Goal: Task Accomplishment & Management: Complete application form

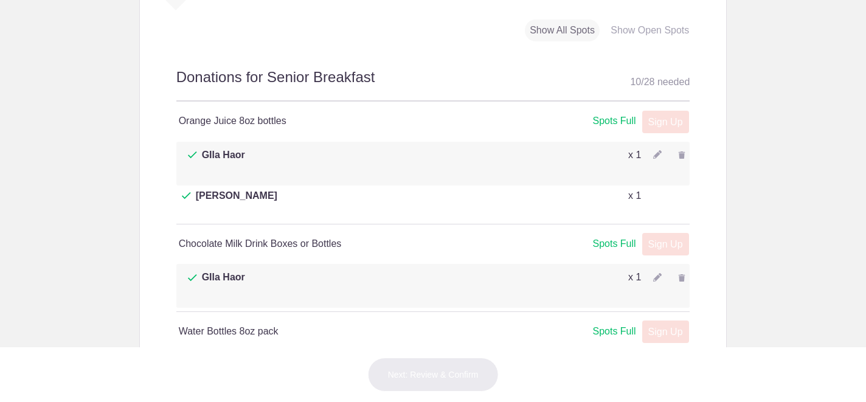
scroll to position [642, 0]
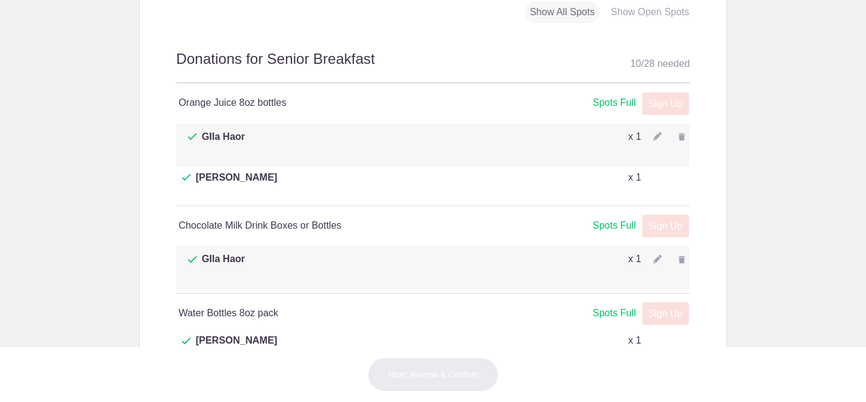
click at [631, 252] on p "x 1" at bounding box center [634, 259] width 13 height 15
click at [655, 255] on img at bounding box center [657, 259] width 9 height 9
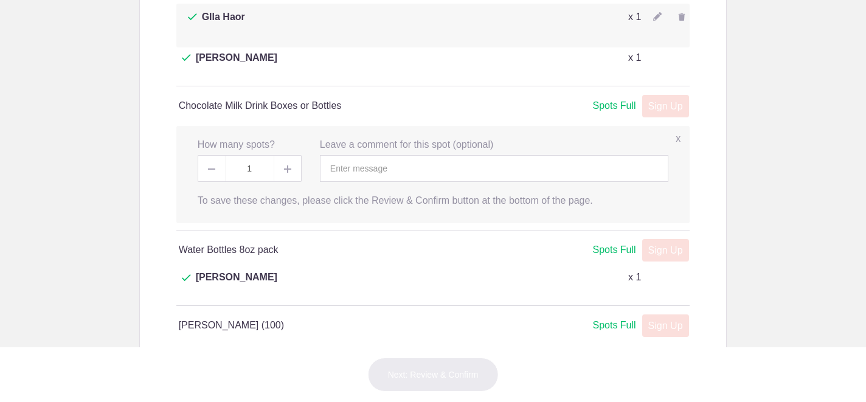
scroll to position [760, 0]
click at [675, 134] on label "x" at bounding box center [677, 141] width 5 height 14
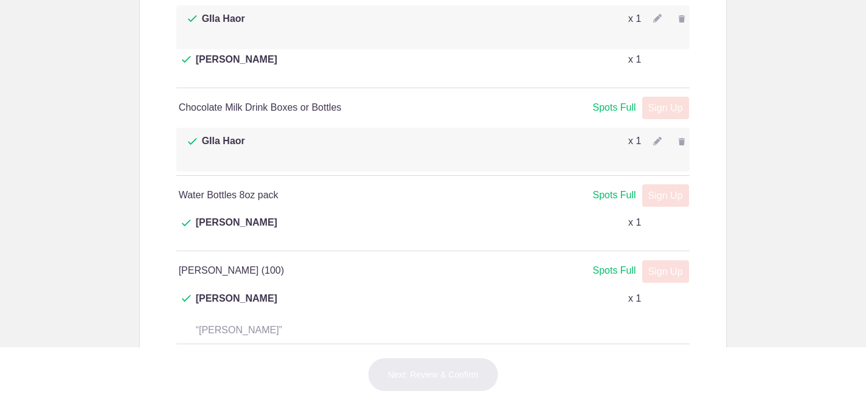
click at [663, 101] on div "Sign Up x" at bounding box center [662, 107] width 52 height 15
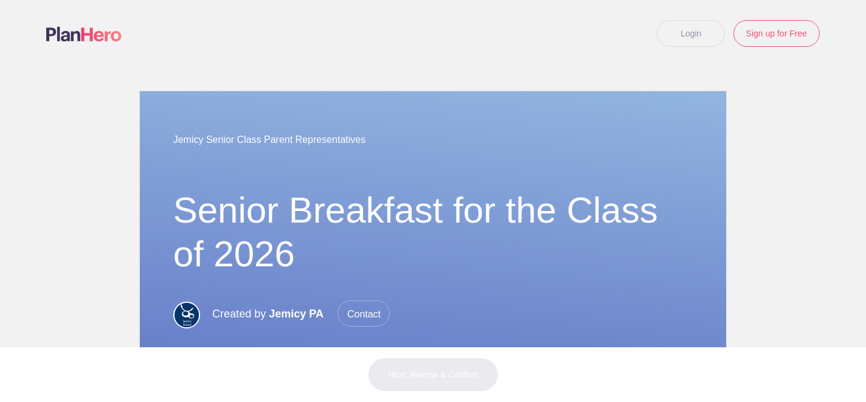
scroll to position [0, 0]
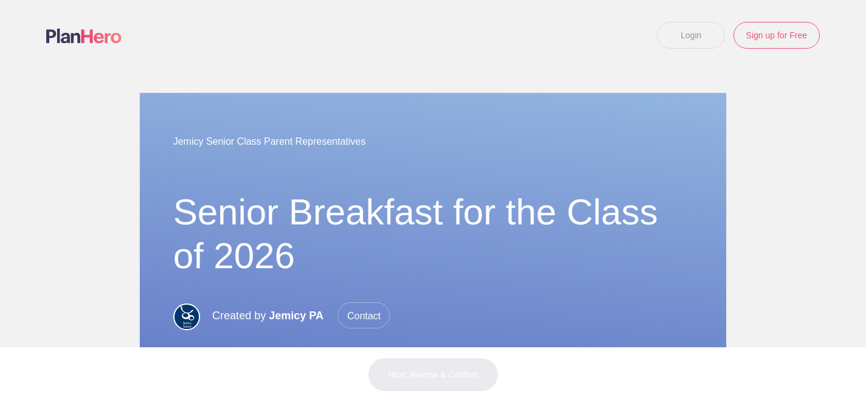
click at [666, 29] on link "Login" at bounding box center [691, 35] width 68 height 27
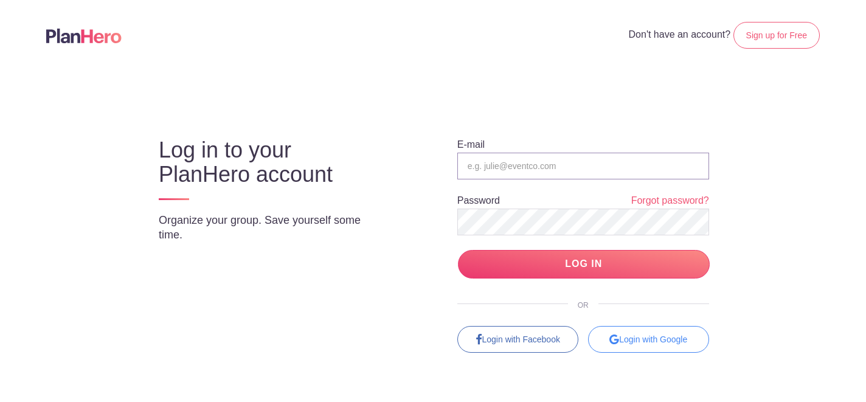
click at [557, 174] on input "email" at bounding box center [583, 166] width 252 height 27
type input "[EMAIL_ADDRESS][DOMAIN_NAME]"
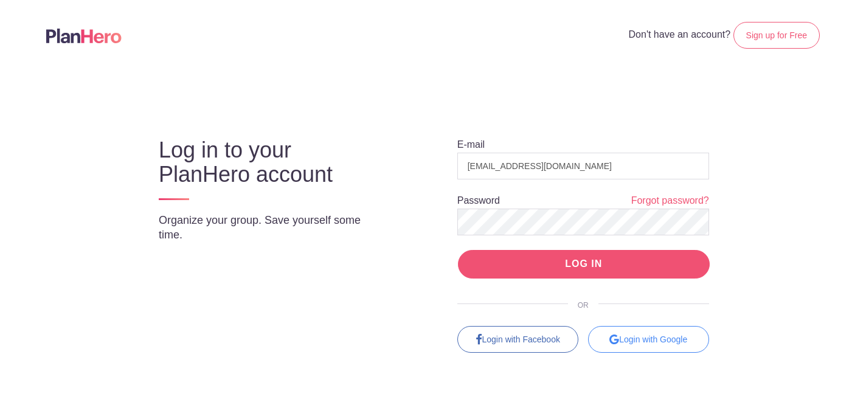
click at [542, 257] on input "LOG IN" at bounding box center [584, 264] width 252 height 29
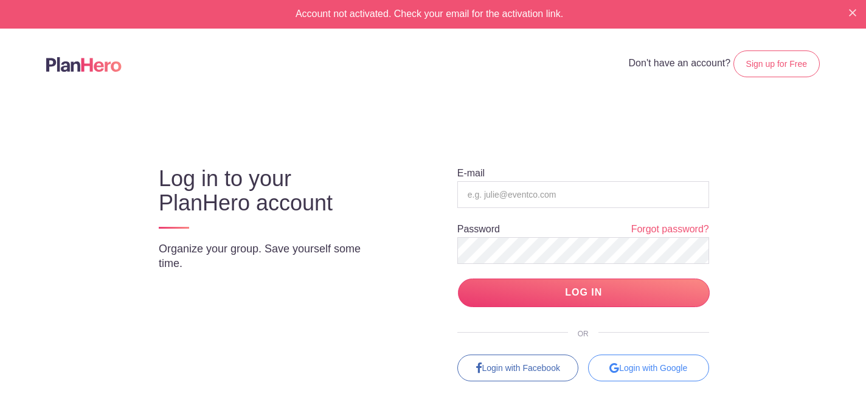
click at [531, 208] on form "E-mail Password Forgot password? LOG IN" at bounding box center [583, 237] width 252 height 140
click at [528, 190] on input "email" at bounding box center [583, 194] width 252 height 27
type input "[EMAIL_ADDRESS][DOMAIN_NAME]"
click at [438, 248] on div "E-mail gila.haor@gmail.com Password Forgot password? LOG IN OR Login with Faceb…" at bounding box center [573, 263] width 322 height 236
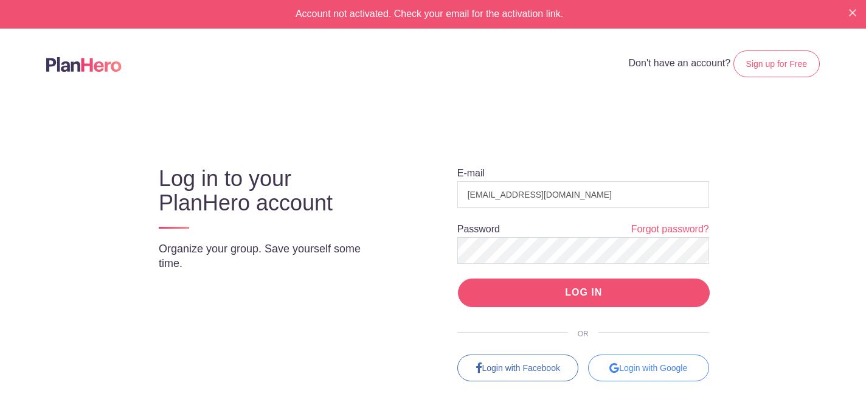
click at [489, 292] on input "LOG IN" at bounding box center [584, 292] width 252 height 29
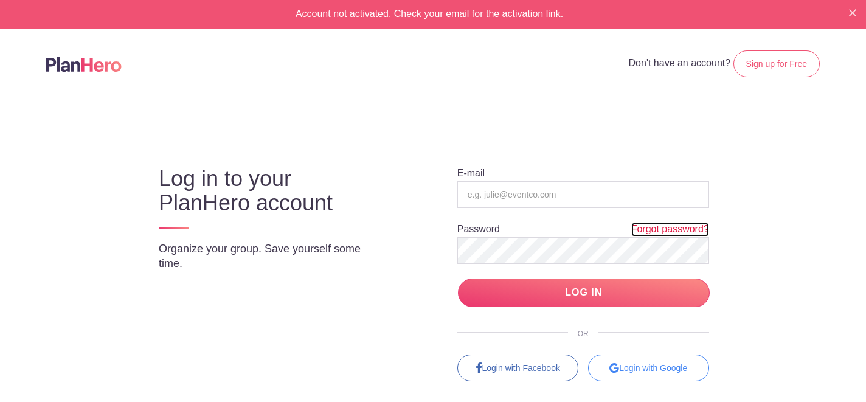
click at [641, 224] on link "Forgot password?" at bounding box center [670, 229] width 78 height 14
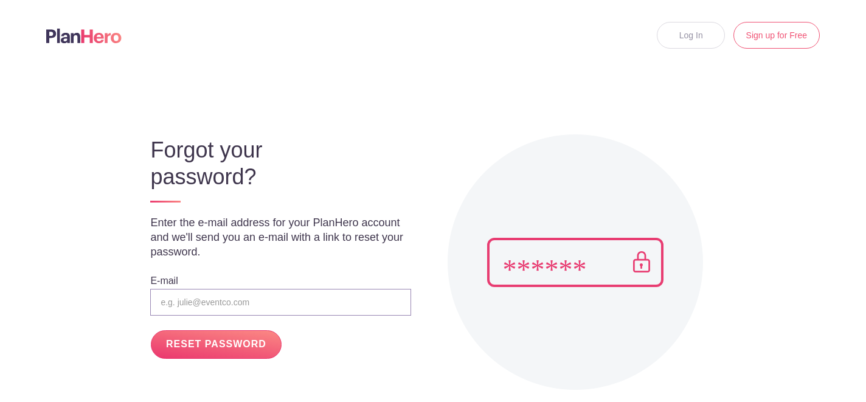
click at [277, 290] on input "email" at bounding box center [280, 302] width 260 height 27
type input "[EMAIL_ADDRESS][DOMAIN_NAME]"
click at [233, 340] on input "RESET PASSWORD" at bounding box center [216, 344] width 130 height 29
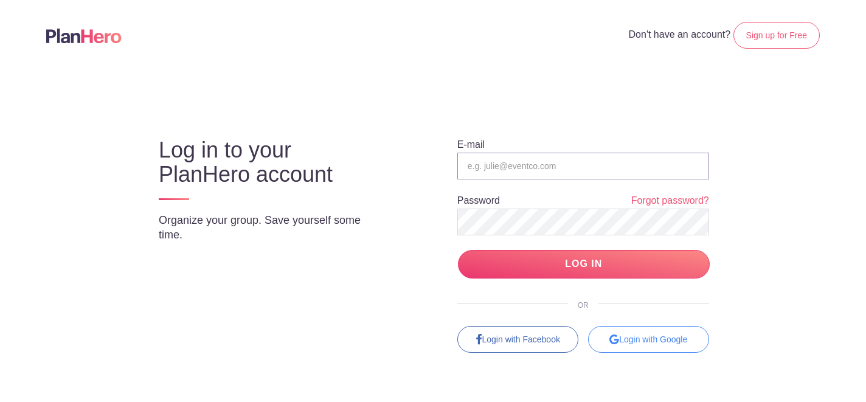
click at [489, 160] on input "email" at bounding box center [583, 166] width 252 height 27
click at [501, 156] on input "email" at bounding box center [583, 166] width 252 height 27
type input "[EMAIL_ADDRESS][DOMAIN_NAME]"
click at [459, 190] on form "E-mail gila.haor@gmail.com Password Forgot password? LOG IN" at bounding box center [583, 208] width 252 height 140
click at [853, 188] on body "Don't have an account? Sign up for Free Log in to your PlanHero account Organiz…" at bounding box center [433, 201] width 866 height 402
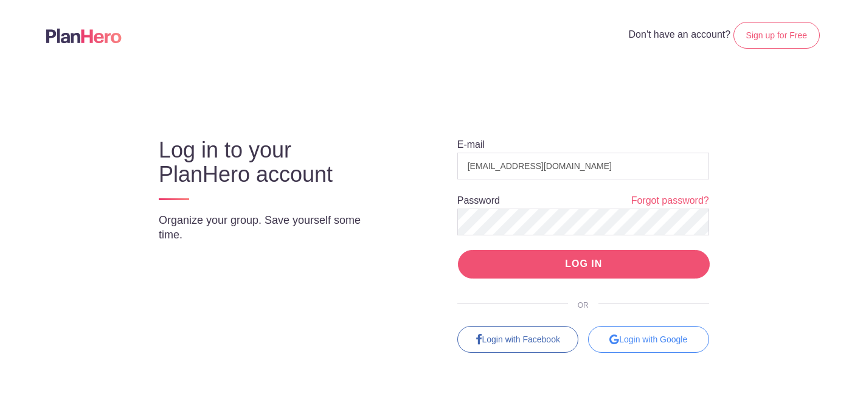
click at [612, 260] on input "LOG IN" at bounding box center [584, 264] width 252 height 29
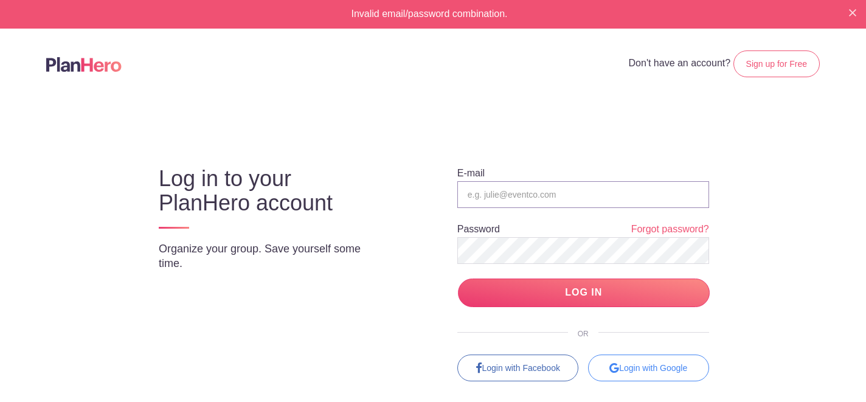
click at [567, 198] on input "email" at bounding box center [583, 194] width 252 height 27
type input "[EMAIL_ADDRESS][DOMAIN_NAME]"
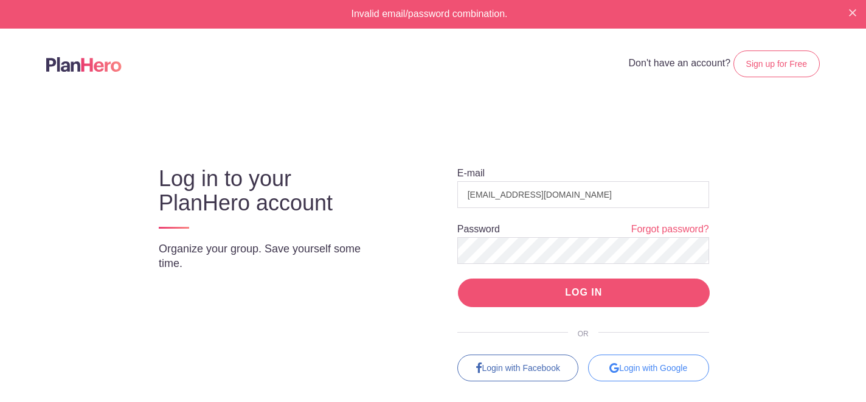
click at [552, 300] on input "LOG IN" at bounding box center [584, 292] width 252 height 29
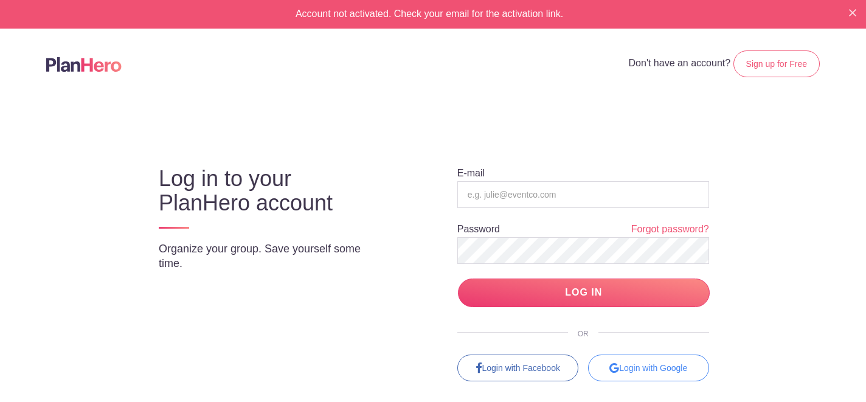
click at [477, 42] on header "Don't have an account? Sign up for Free" at bounding box center [433, 64] width 866 height 71
click at [384, 114] on body "Account not activated. Check your email for the activation link. Don't have an …" at bounding box center [433, 201] width 866 height 402
click at [758, 58] on link "Sign up for Free" at bounding box center [776, 63] width 86 height 27
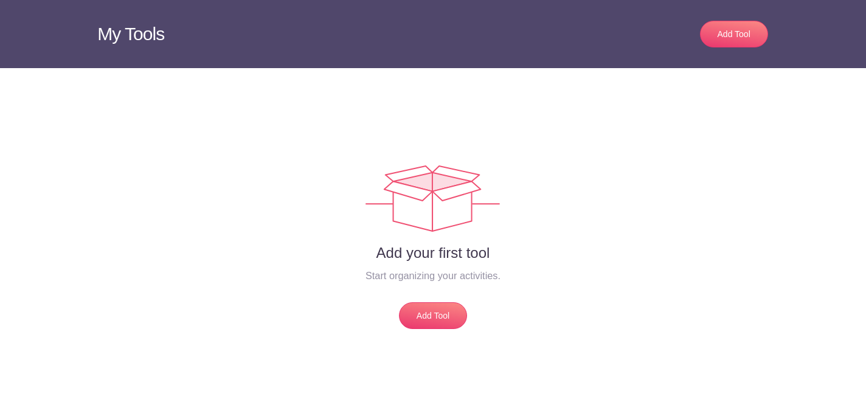
scroll to position [71, 0]
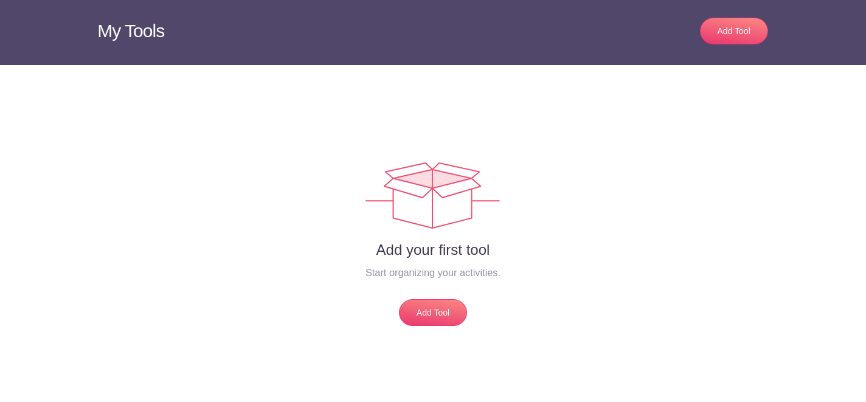
click at [357, 82] on div "Add your first tool Start organizing your activities. Add Tool" at bounding box center [433, 195] width 706 height 261
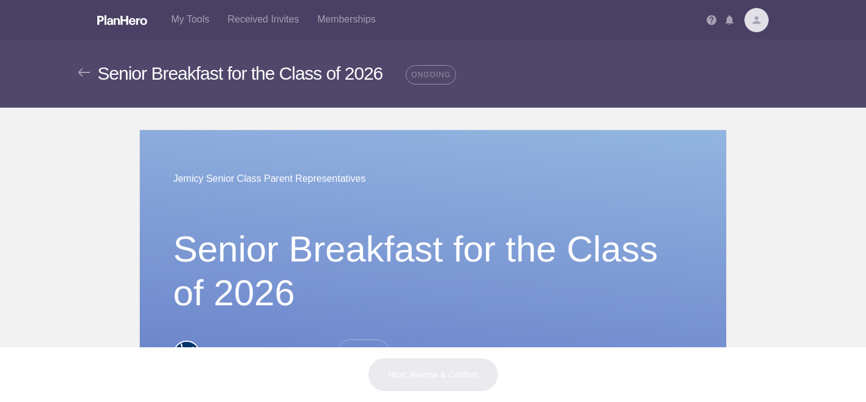
click at [753, 15] on img at bounding box center [756, 20] width 24 height 24
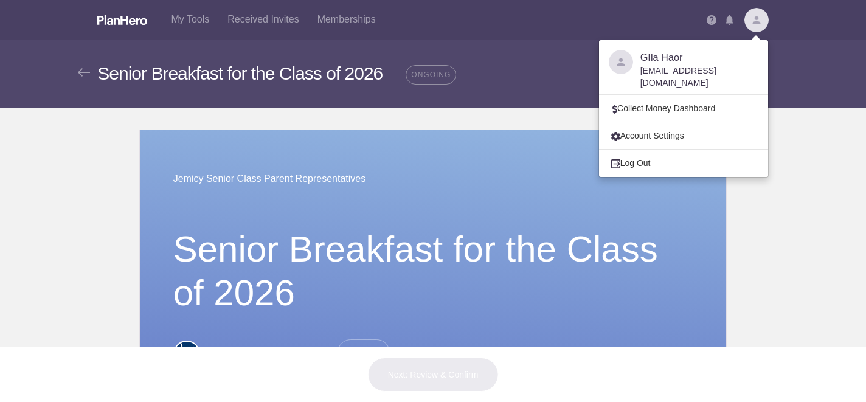
click at [721, 243] on div "Jemicy Senior Class Parent Representatives Senior Breakfast for the Class of 20…" at bounding box center [433, 261] width 587 height 263
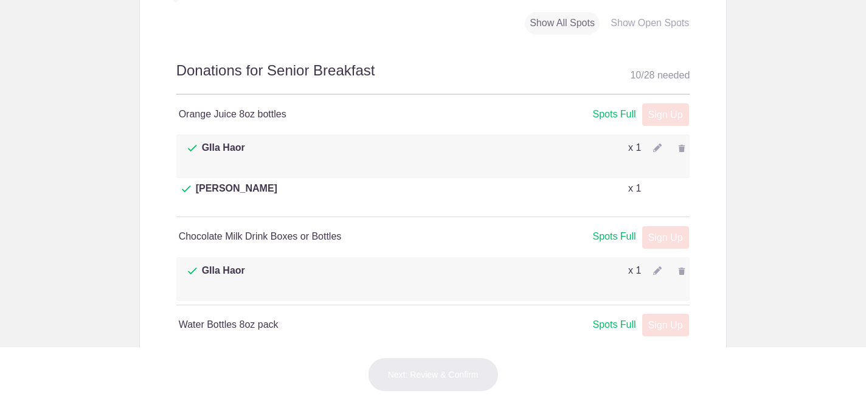
scroll to position [674, 0]
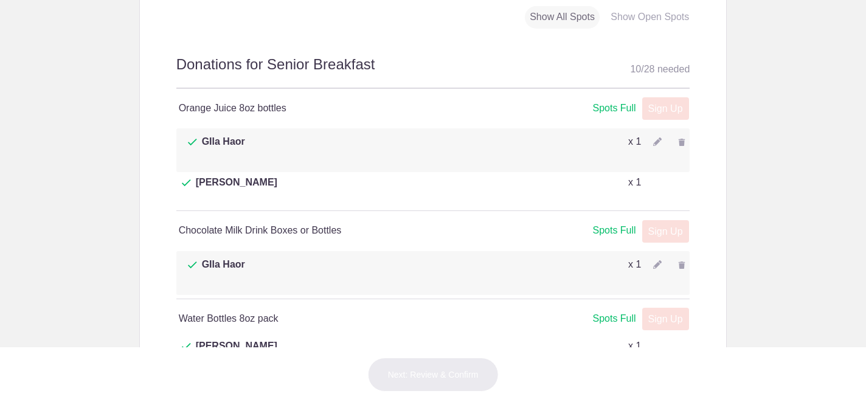
click at [653, 260] on img at bounding box center [657, 264] width 9 height 9
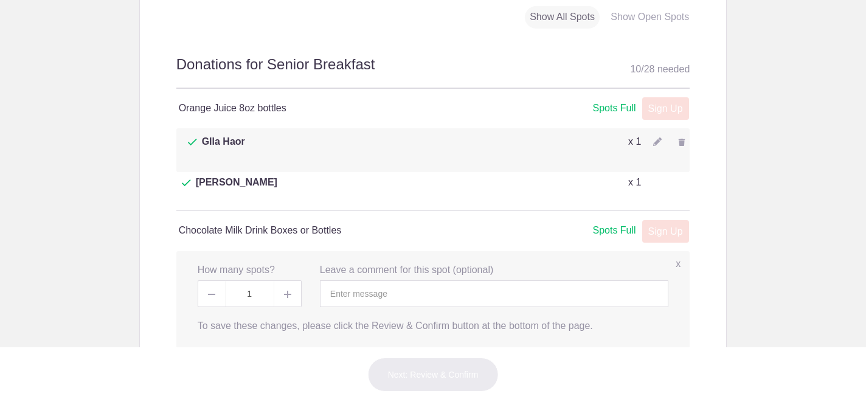
click at [748, 195] on body "My Tools Received Invites Memberships Notifications View all GIla Haor gila.hao…" at bounding box center [433, 201] width 866 height 402
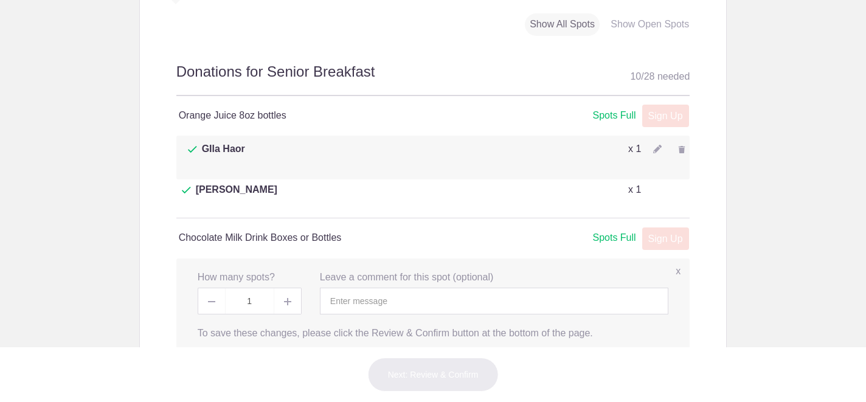
click at [677, 260] on div "x How many spots? 1 x Leave a comment for this spot (optional) Person's Name Pe…" at bounding box center [433, 306] width 514 height 97
click at [675, 264] on label "x" at bounding box center [677, 271] width 5 height 14
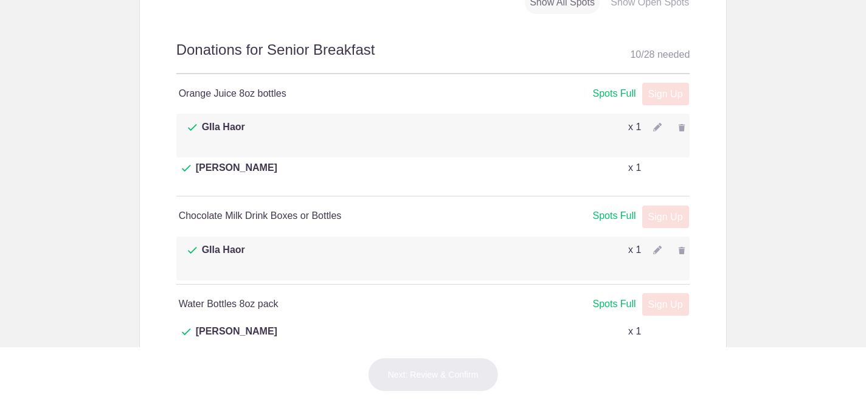
scroll to position [679, 0]
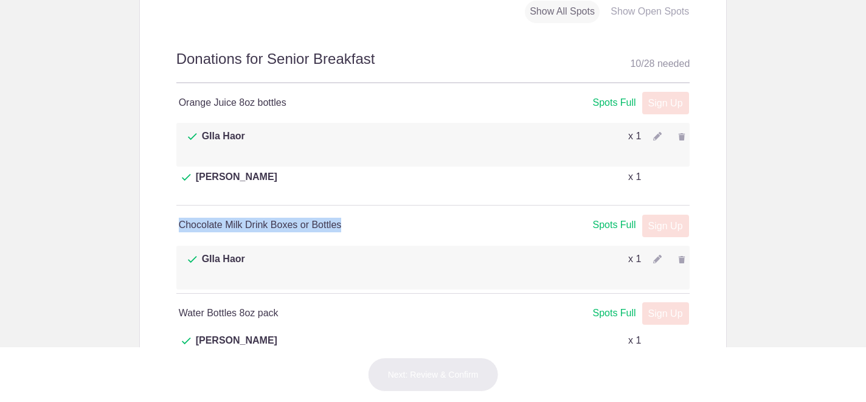
drag, startPoint x: 350, startPoint y: 212, endPoint x: 173, endPoint y: 204, distance: 176.5
click at [176, 205] on div "Chocolate Milk Drink Boxes or Bottles Spots Full Spots Full Sign Up x" at bounding box center [433, 225] width 514 height 40
copy h4 "Chocolate Milk Drink Boxes or Bottles"
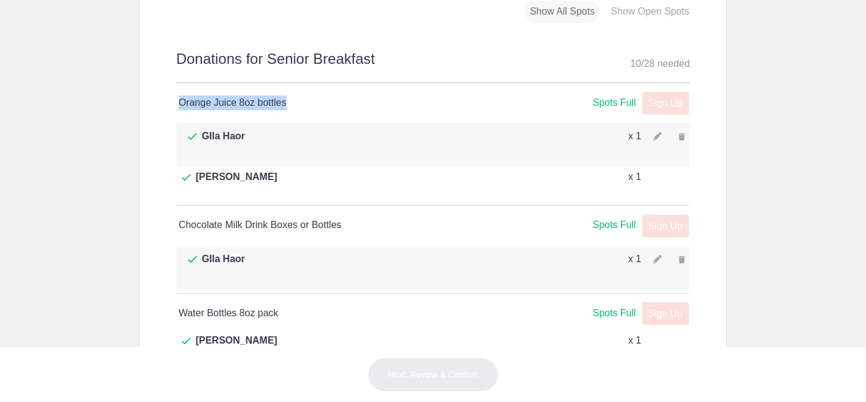
drag, startPoint x: 289, startPoint y: 119, endPoint x: 174, endPoint y: 115, distance: 114.9
click at [179, 110] on h4 "Orange Juice 8oz bottles" at bounding box center [306, 102] width 254 height 15
copy h4 "Orange Juice 8oz bottles"
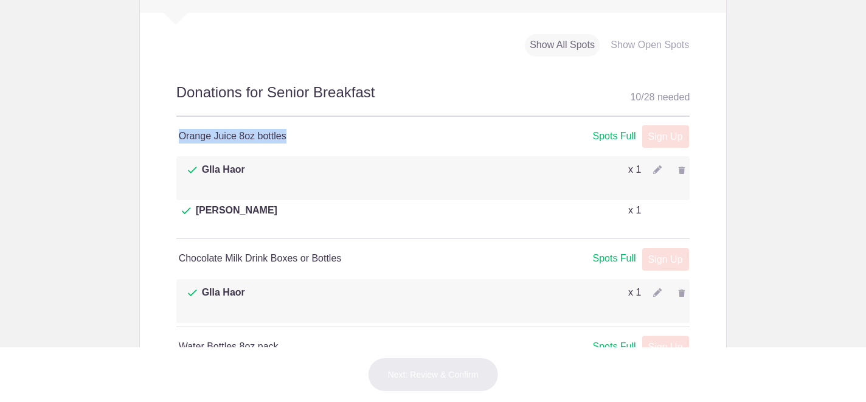
scroll to position [649, 0]
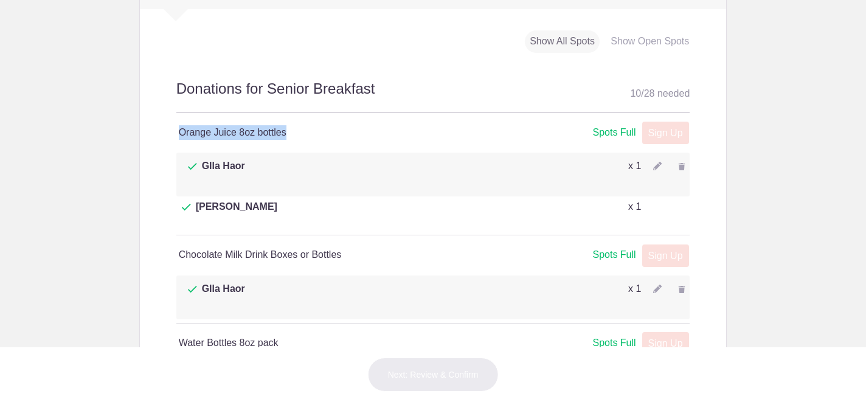
click at [655, 284] on img at bounding box center [657, 288] width 9 height 9
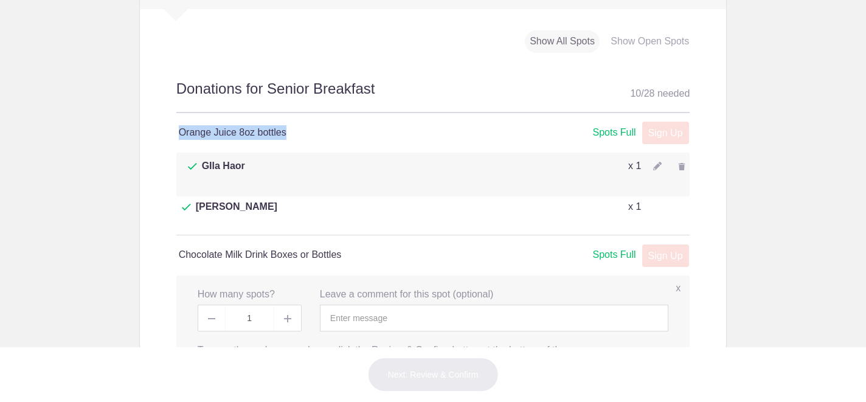
click at [208, 318] on img at bounding box center [211, 318] width 7 height 1
type input "0"
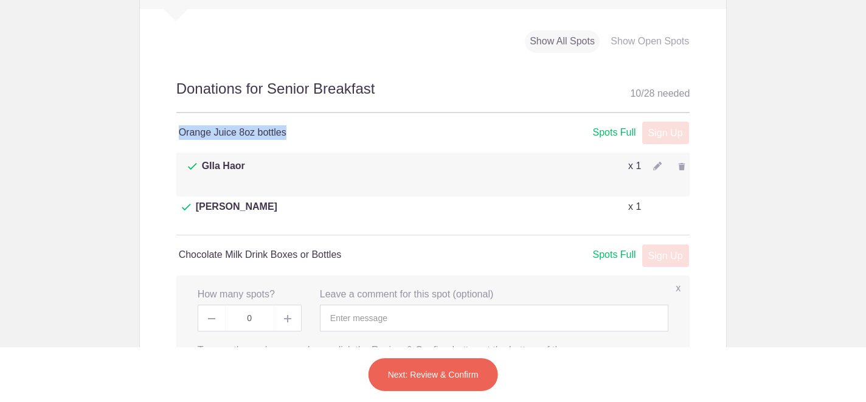
click at [424, 374] on button "Next: Review & Confirm" at bounding box center [433, 374] width 131 height 34
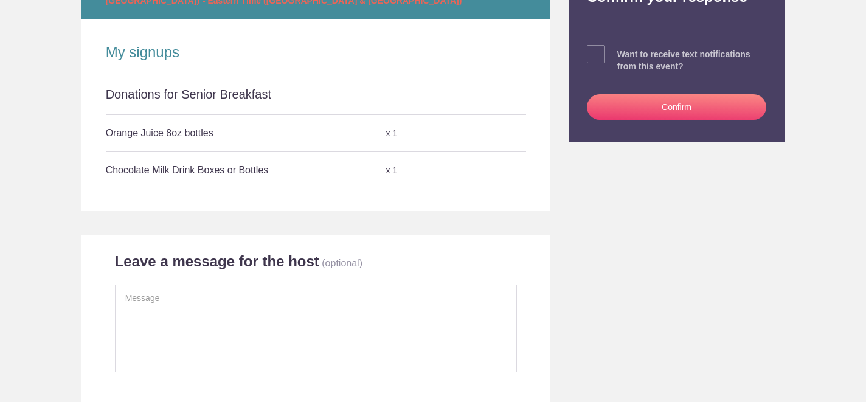
scroll to position [259, 0]
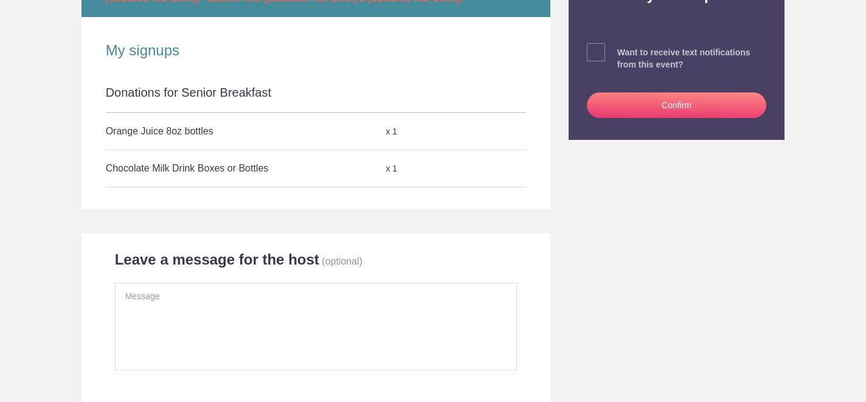
click at [389, 167] on div "x 1" at bounding box center [420, 168] width 70 height 21
click at [331, 306] on textarea at bounding box center [316, 327] width 402 height 88
click at [323, 299] on textarea at bounding box center [316, 327] width 402 height 88
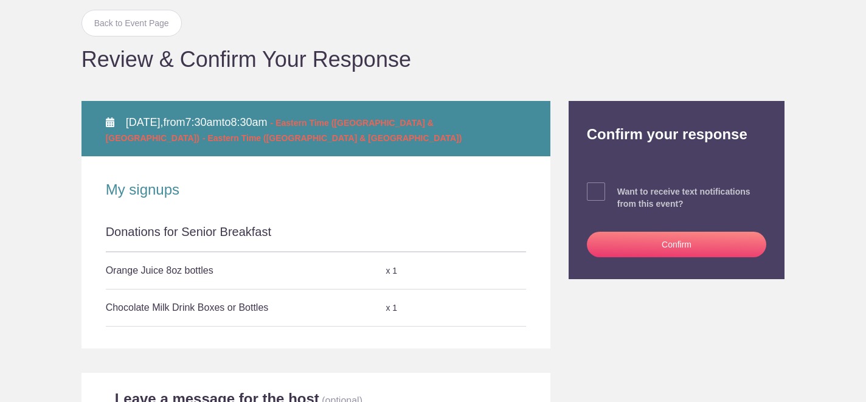
scroll to position [124, 0]
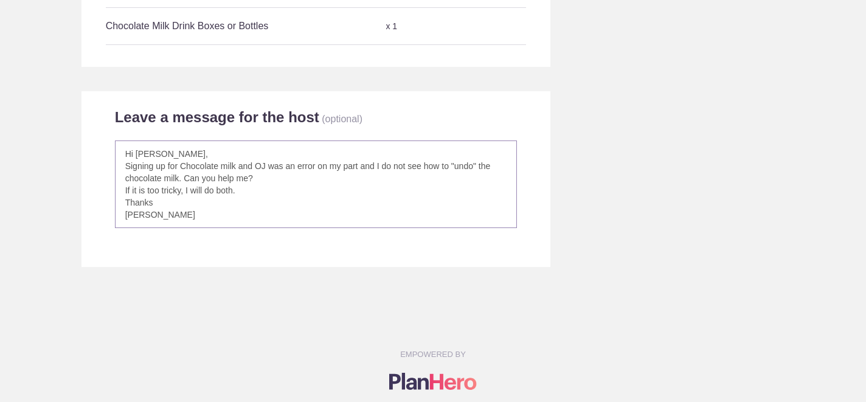
click at [436, 220] on textarea "Hi Erin, Signing up for Chocolate milk and OJ was an error on my part and I do …" at bounding box center [316, 184] width 402 height 88
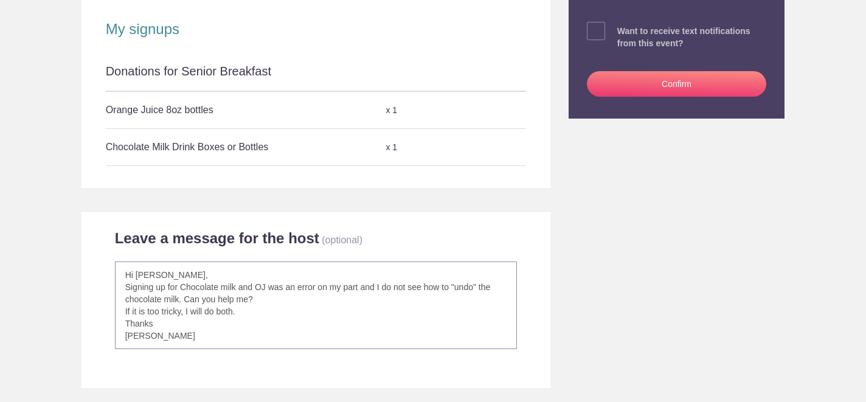
scroll to position [293, 0]
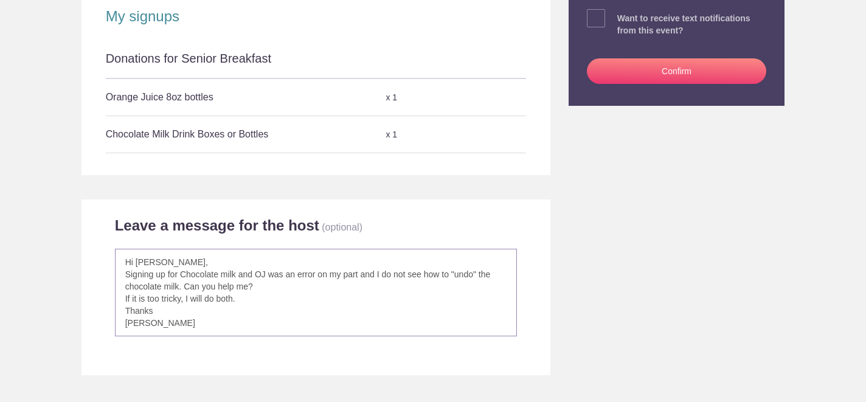
type textarea "Hi Erin, Signing up for Chocolate milk and OJ was an error on my part and I do …"
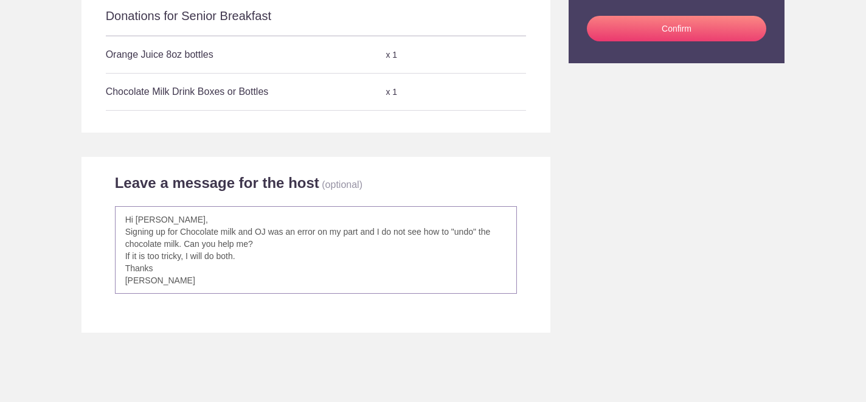
scroll to position [337, 0]
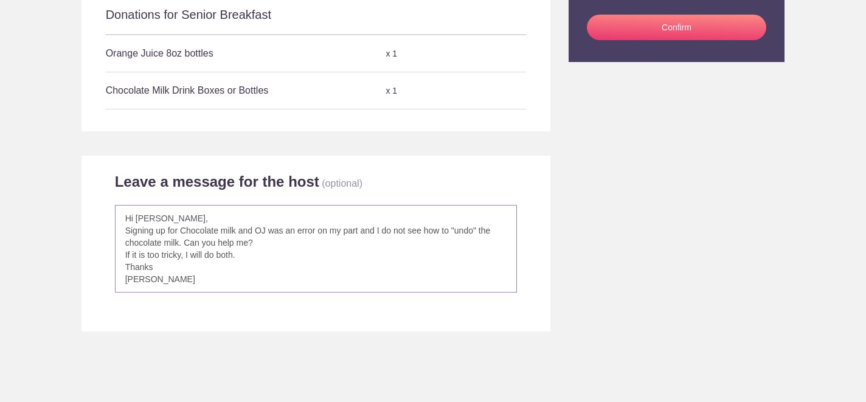
click at [246, 268] on textarea "Hi Erin, Signing up for Chocolate milk and OJ was an error on my part and I do …" at bounding box center [316, 249] width 402 height 88
drag, startPoint x: 161, startPoint y: 261, endPoint x: 105, endPoint y: 159, distance: 116.7
click at [105, 159] on div "Leave a message for the host (optional) Hi Erin, Signing up for Chocolate milk …" at bounding box center [315, 244] width 469 height 176
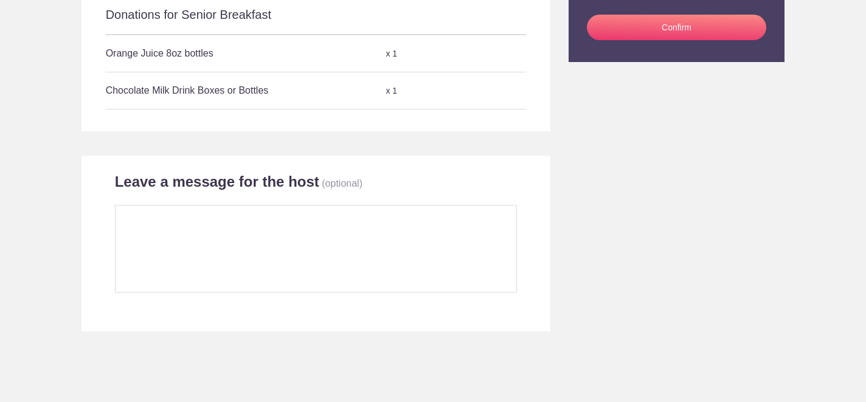
click at [387, 89] on div "x 1" at bounding box center [420, 90] width 70 height 21
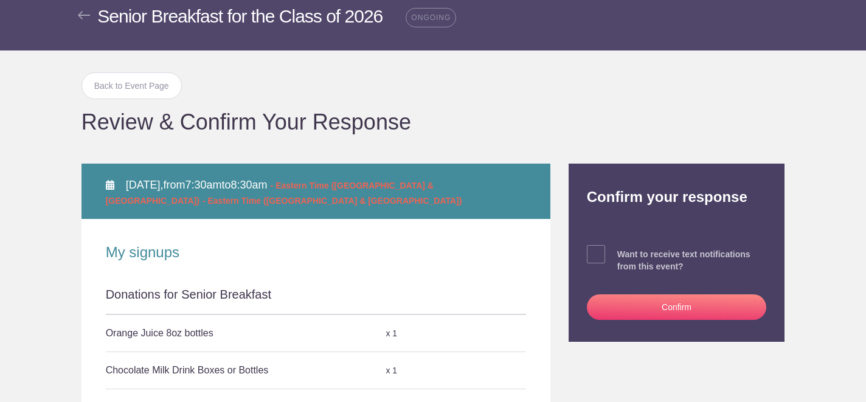
scroll to position [55, 0]
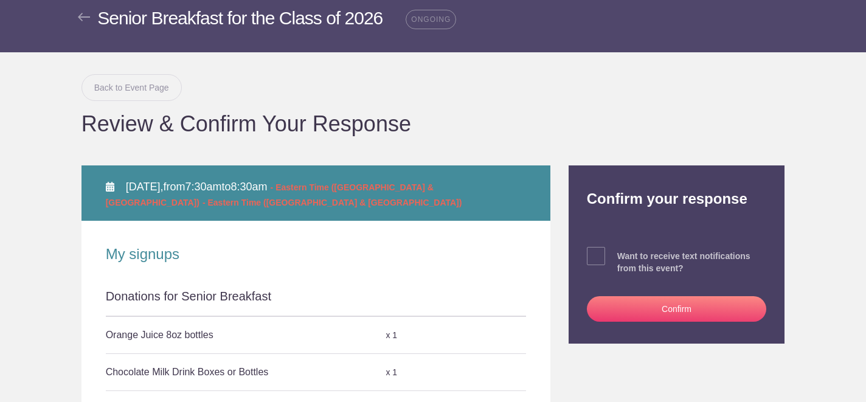
click at [134, 88] on link "Back to Event Page" at bounding box center [131, 87] width 100 height 27
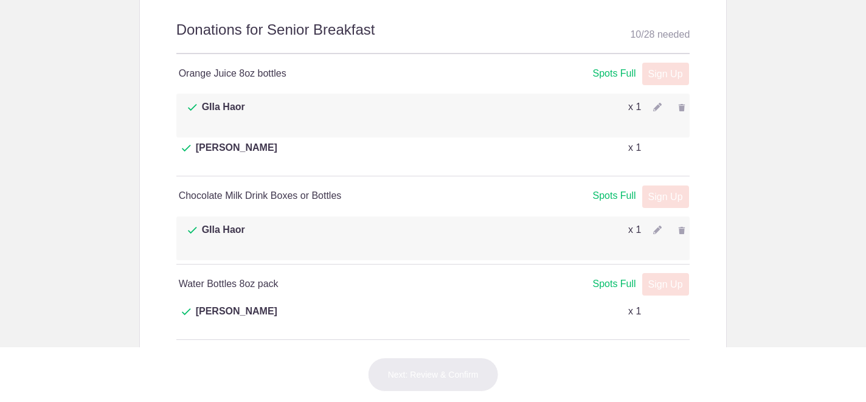
scroll to position [715, 0]
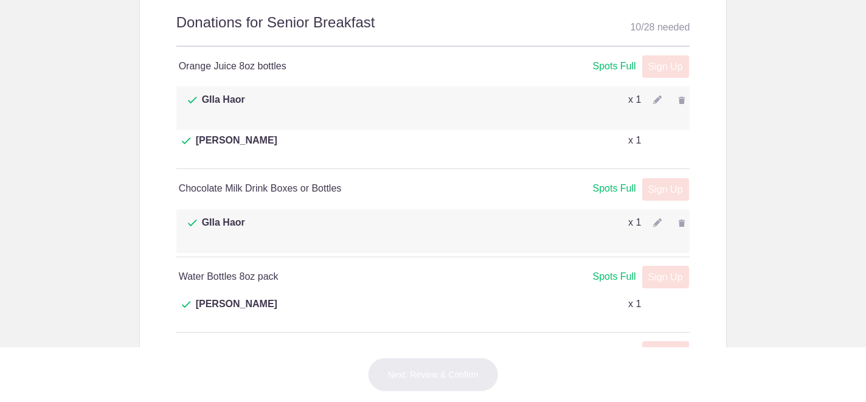
click at [680, 219] on img at bounding box center [681, 222] width 7 height 7
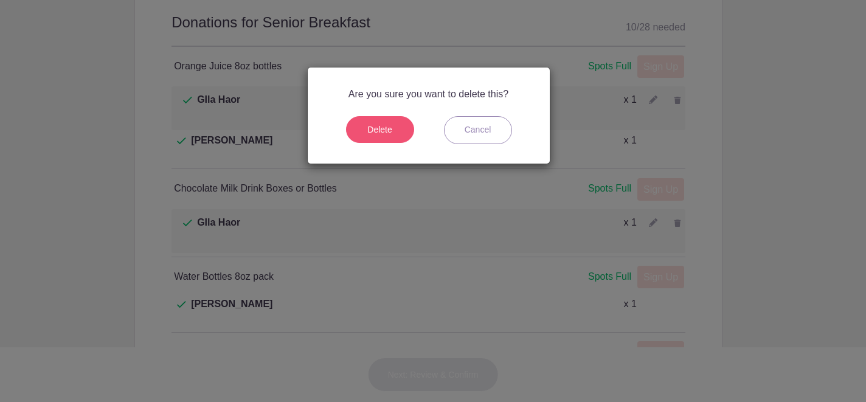
click at [396, 131] on button "Delete" at bounding box center [380, 129] width 68 height 27
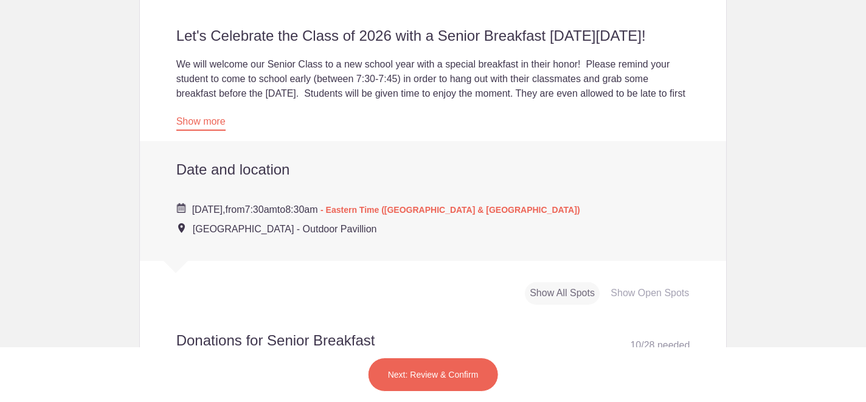
scroll to position [314, 0]
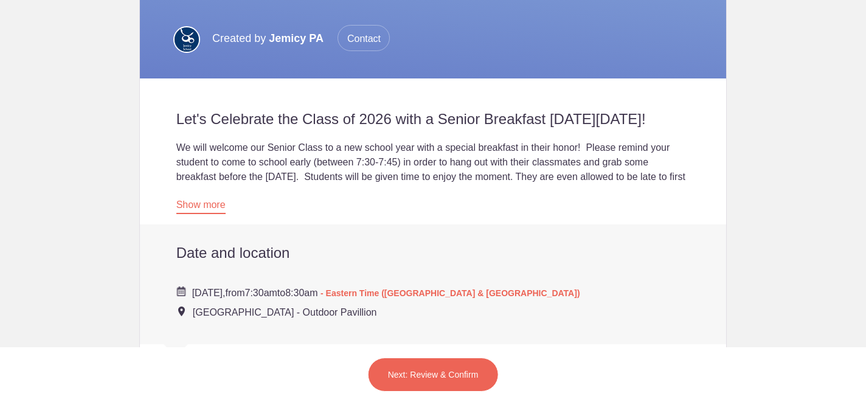
click at [436, 369] on button "Next: Review & Confirm" at bounding box center [433, 374] width 131 height 34
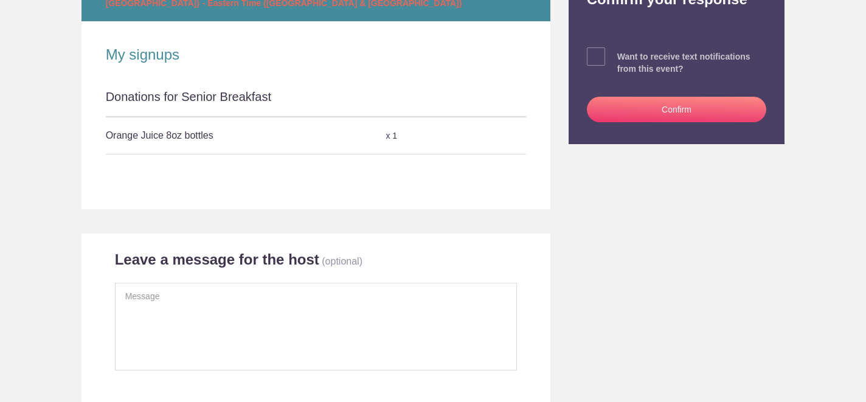
scroll to position [17, 0]
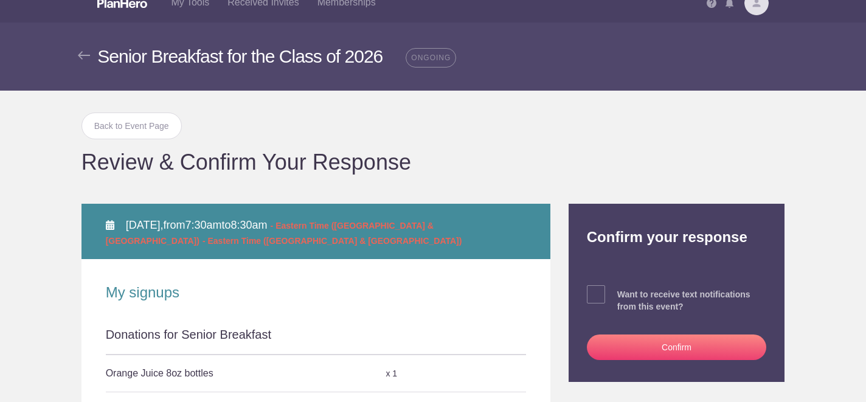
click at [670, 344] on button "Confirm" at bounding box center [677, 347] width 180 height 26
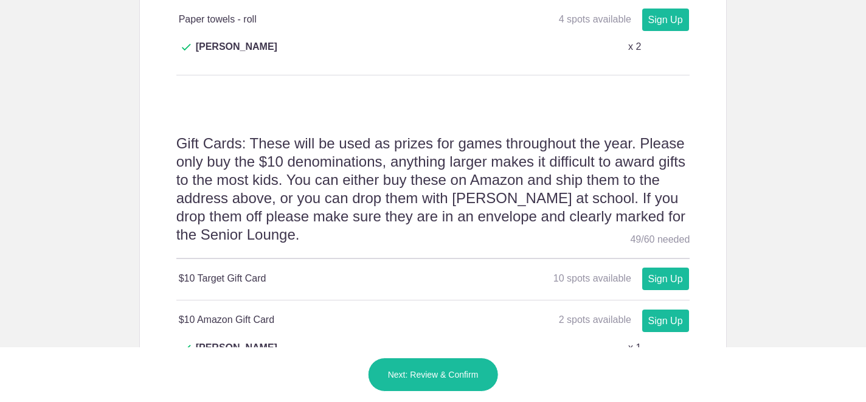
scroll to position [1235, 0]
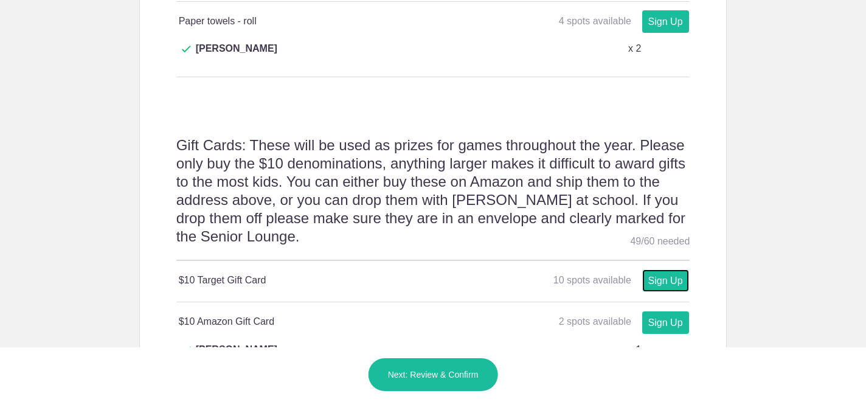
click at [661, 269] on link "Sign Up" at bounding box center [665, 280] width 47 height 22
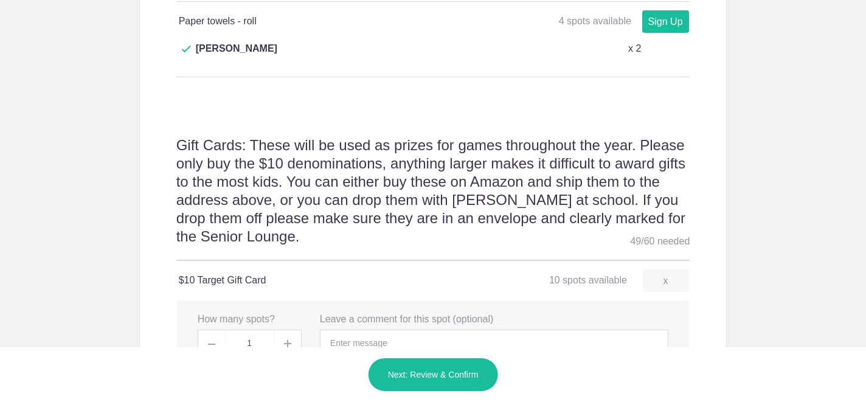
click at [284, 340] on img at bounding box center [287, 343] width 7 height 7
type input "2"
click at [354, 329] on input "text" at bounding box center [494, 342] width 348 height 27
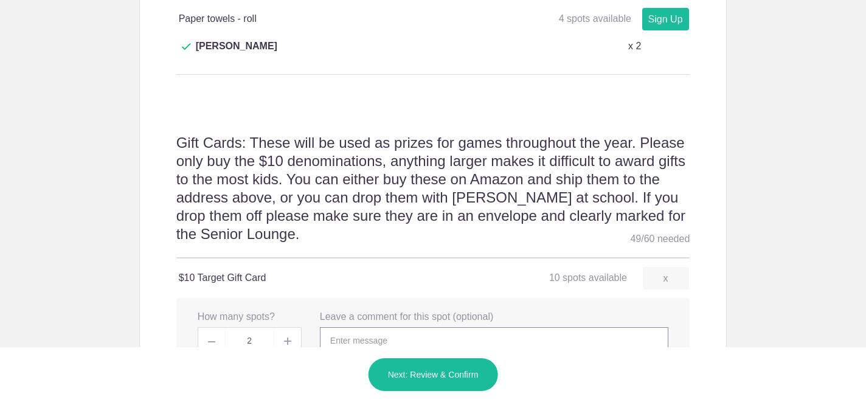
scroll to position [1239, 0]
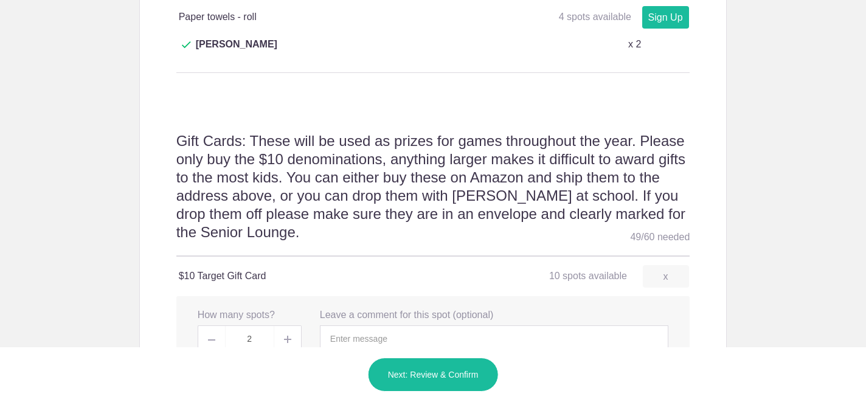
click at [419, 376] on button "Next: Review & Confirm" at bounding box center [433, 374] width 131 height 34
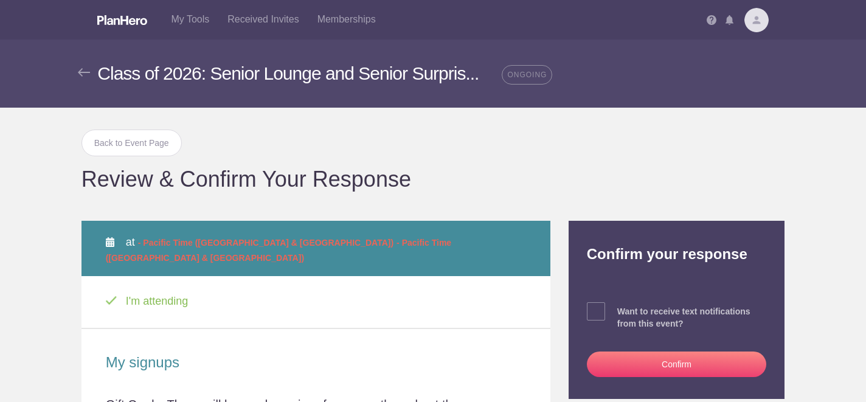
click at [596, 310] on span at bounding box center [596, 311] width 18 height 18
click at [621, 310] on input "checkbox" at bounding box center [711, 309] width 180 height 8
checkbox input "true"
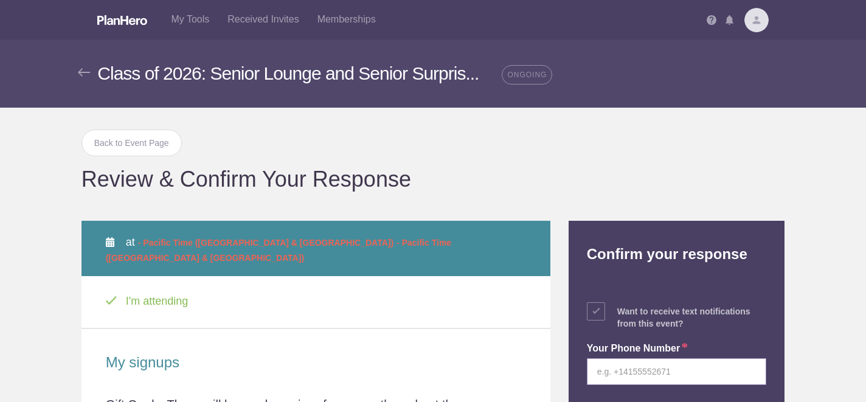
click at [641, 373] on input "tel" at bounding box center [677, 371] width 180 height 27
type input "443-695-2359"
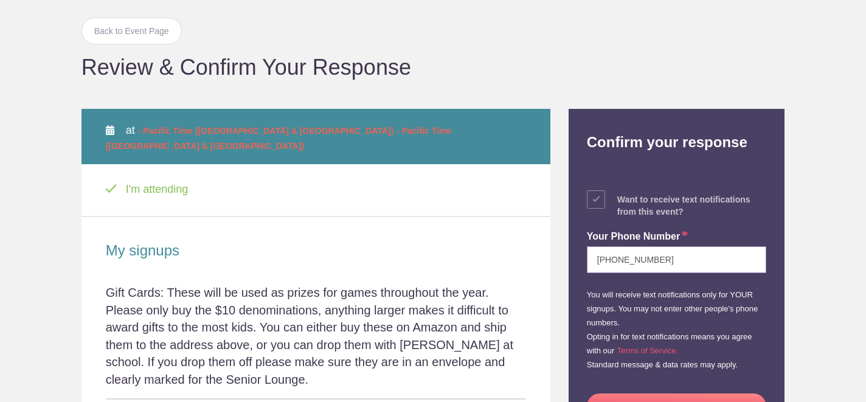
scroll to position [174, 0]
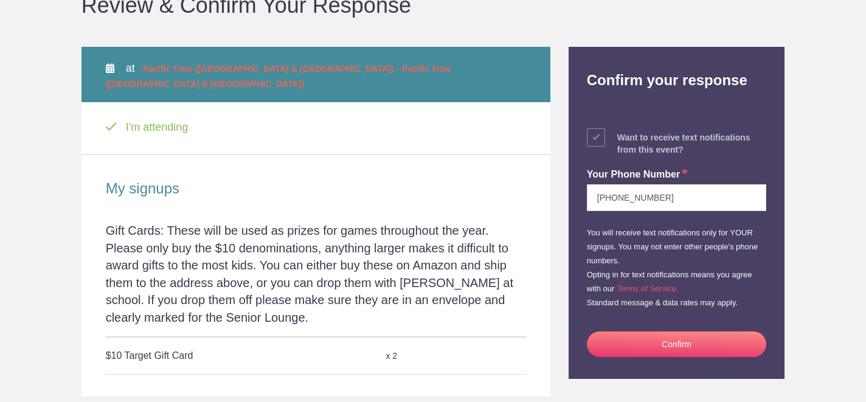
click at [667, 345] on button "Confirm" at bounding box center [677, 344] width 180 height 26
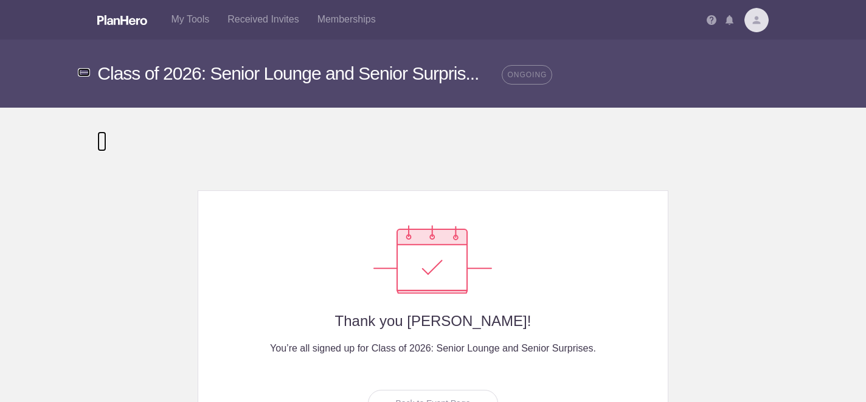
click at [84, 73] on img at bounding box center [84, 72] width 12 height 9
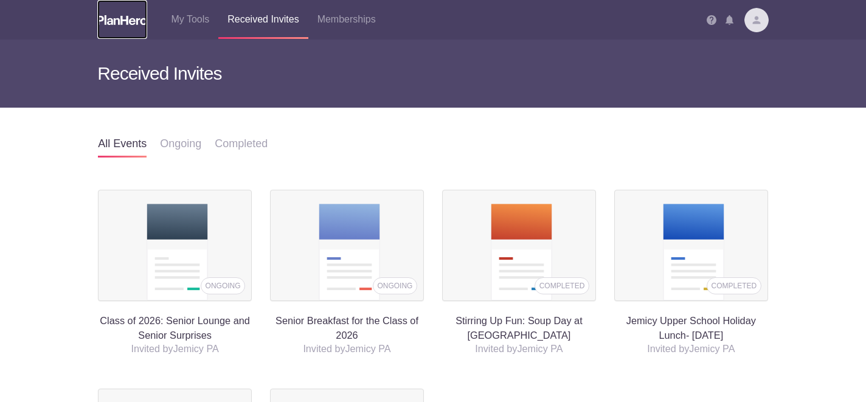
click at [133, 24] on img at bounding box center [122, 20] width 50 height 10
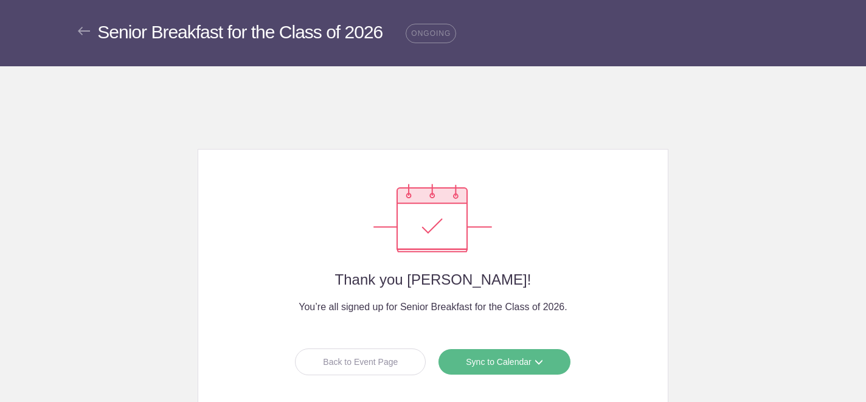
scroll to position [108, 0]
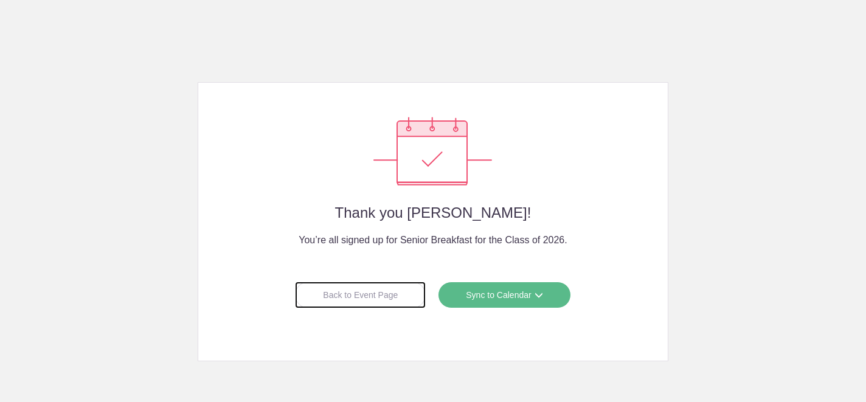
click at [348, 291] on div "Back to Event Page" at bounding box center [360, 294] width 131 height 27
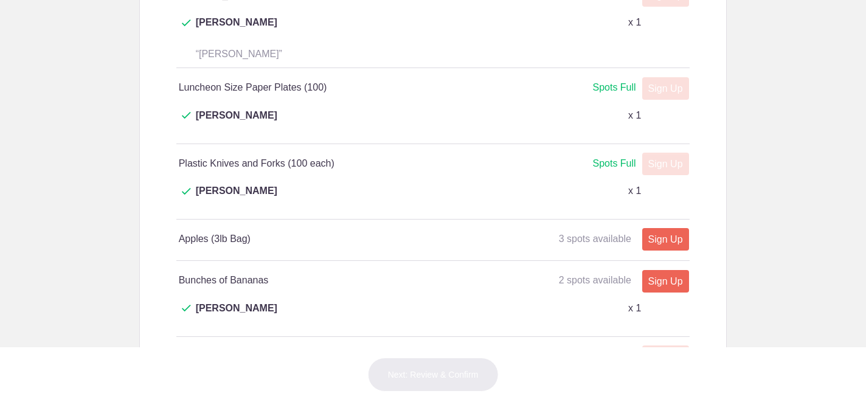
scroll to position [1023, 0]
